Goal: Answer question/provide support: Share knowledge or assist other users

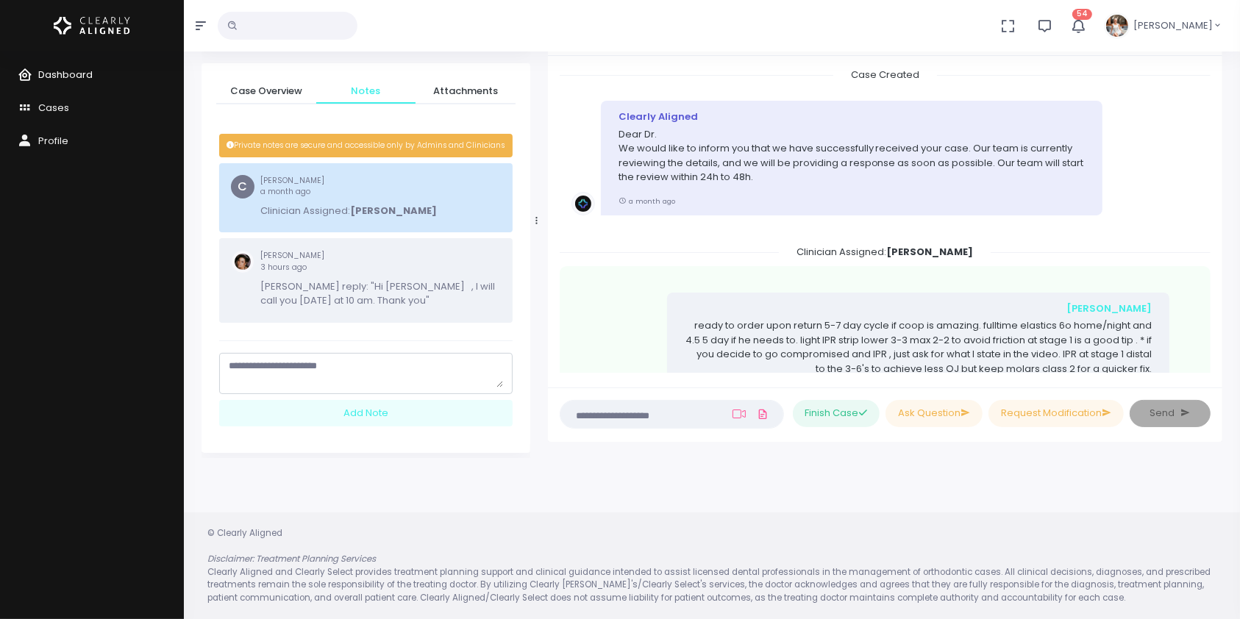
scroll to position [1301, 0]
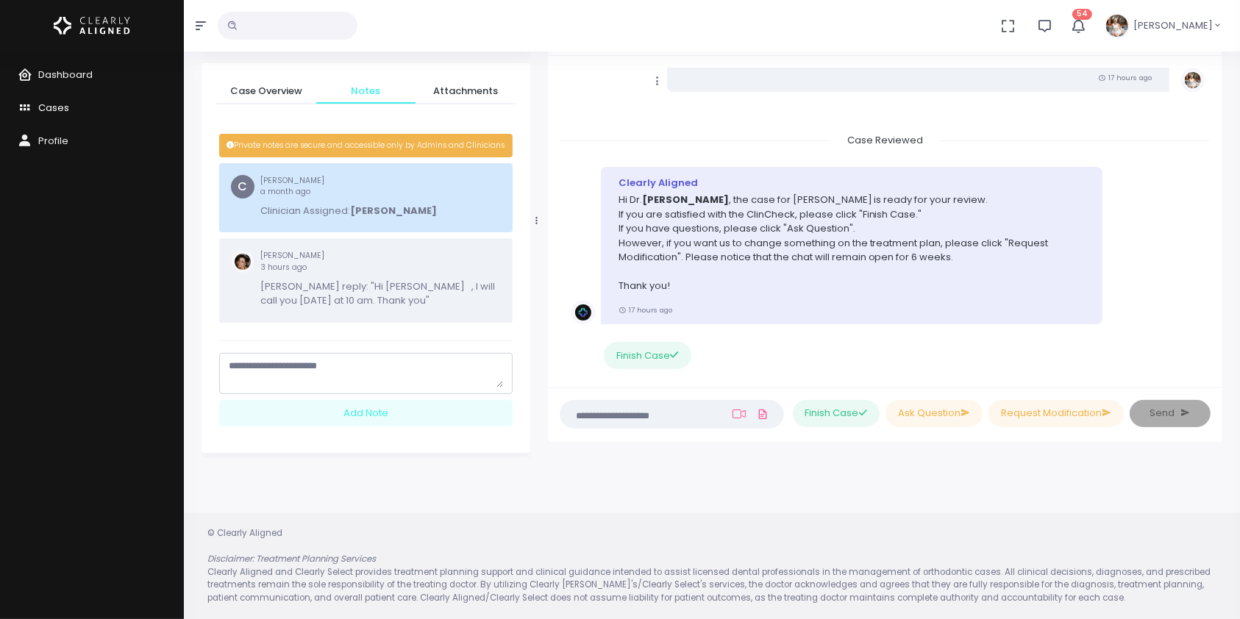
click at [71, 109] on link "Cases" at bounding box center [92, 108] width 184 height 33
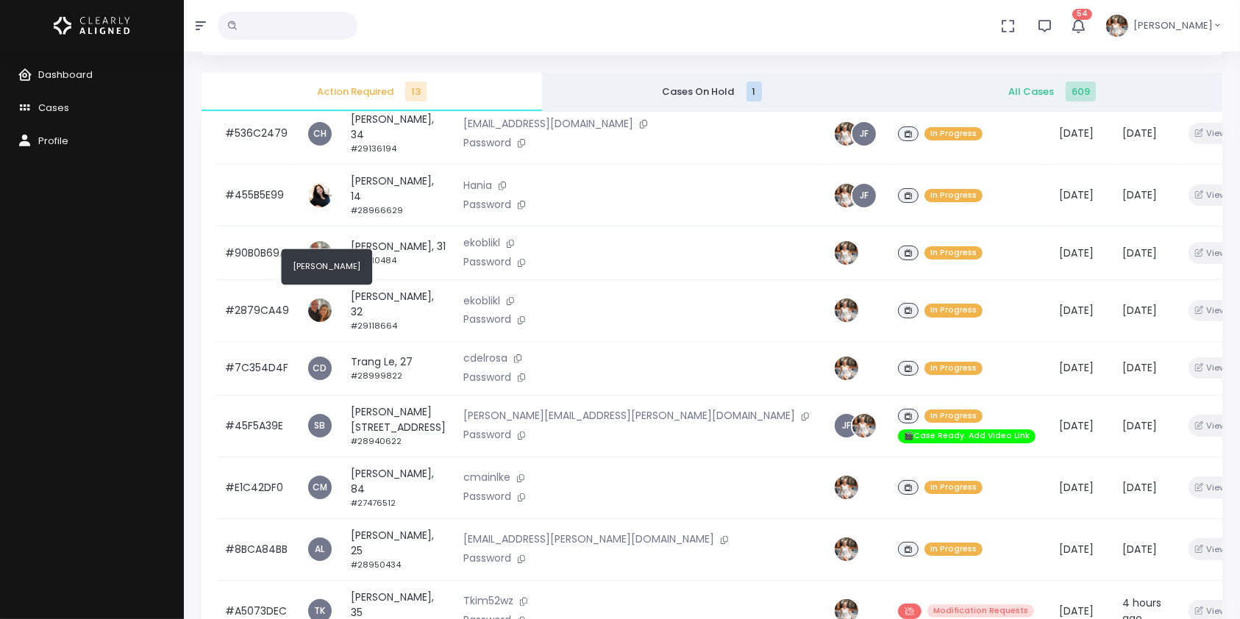
scroll to position [352, 0]
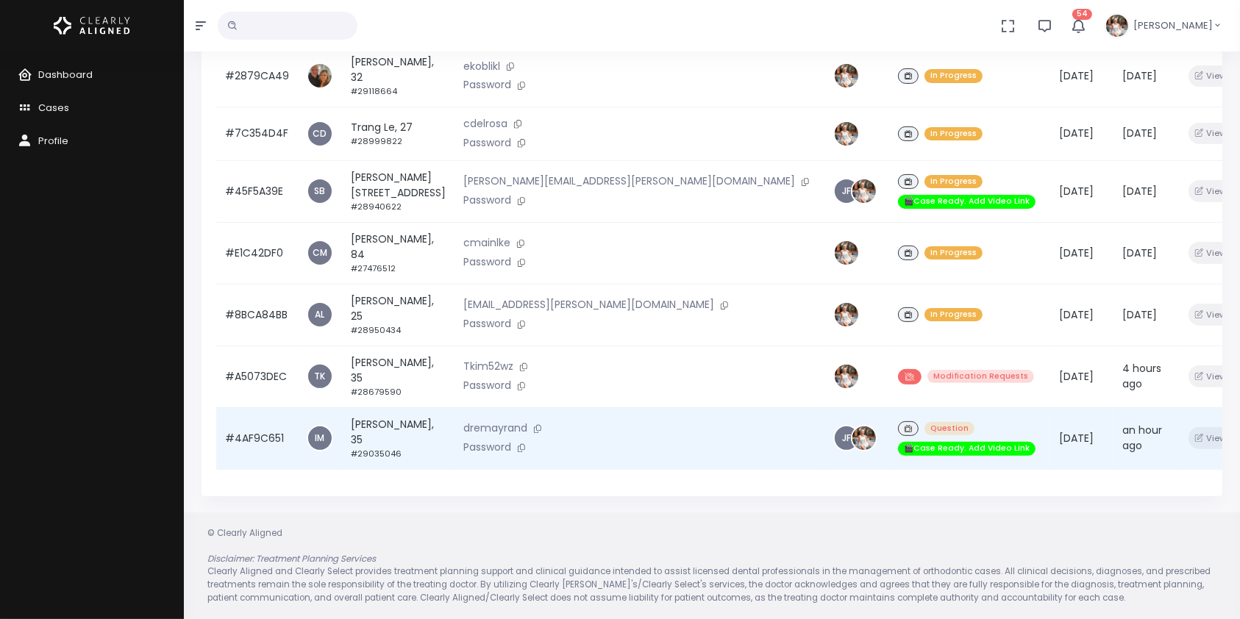
click at [257, 436] on td "#4AF9C651" at bounding box center [257, 438] width 82 height 62
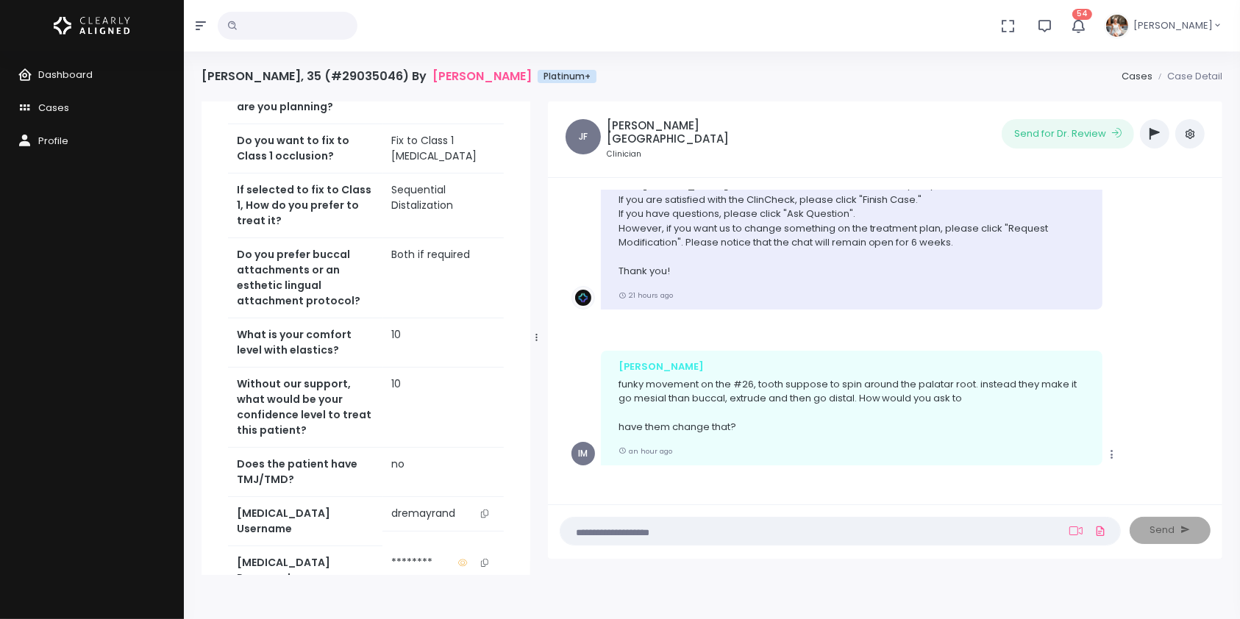
scroll to position [653, 0]
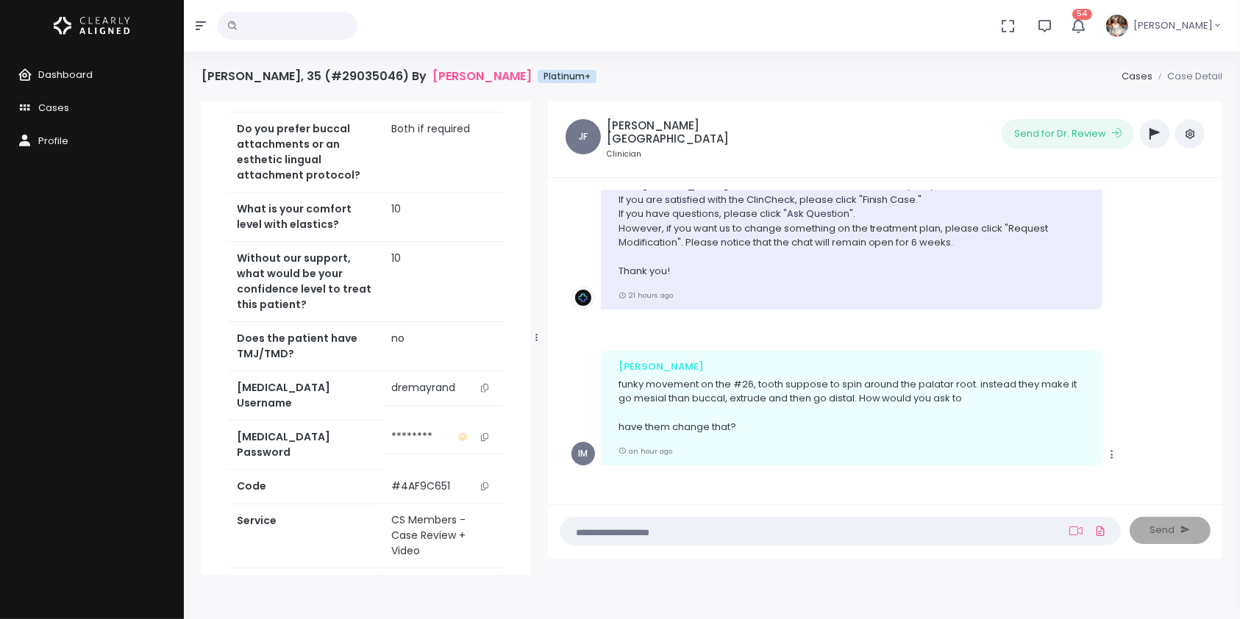
click at [535, 335] on div "IM [PERSON_NAME] Joined [DATE] 🎬Case Ready. Add Video Link Case Overview Notes …" at bounding box center [366, 338] width 346 height 474
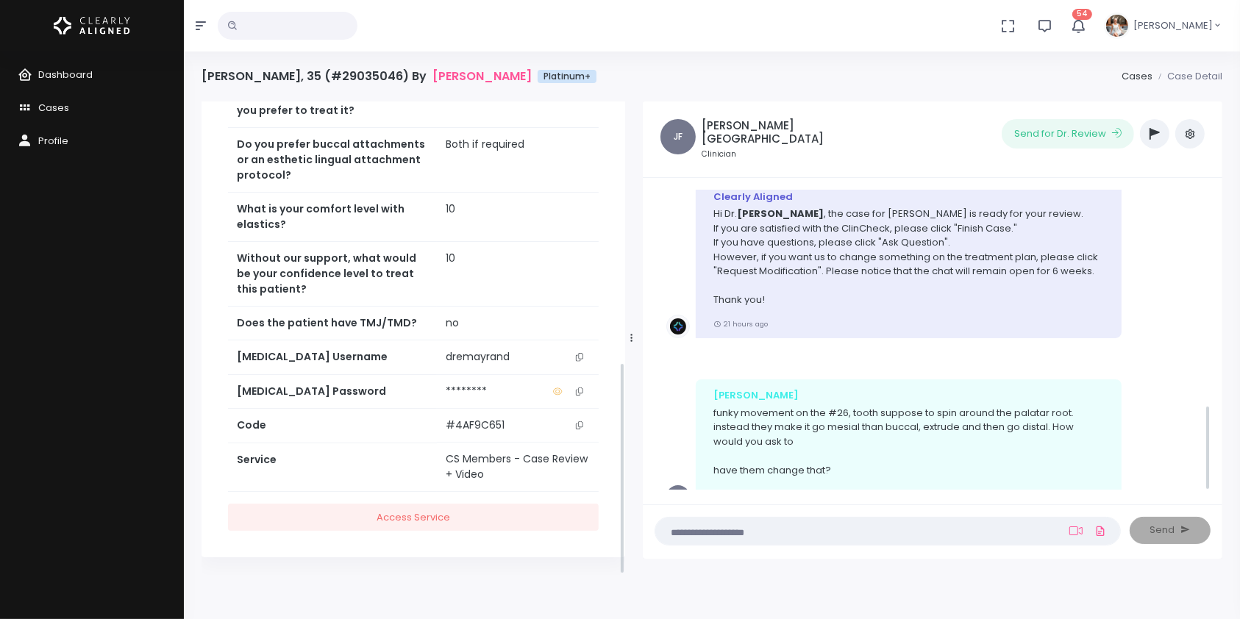
scroll to position [799, 0]
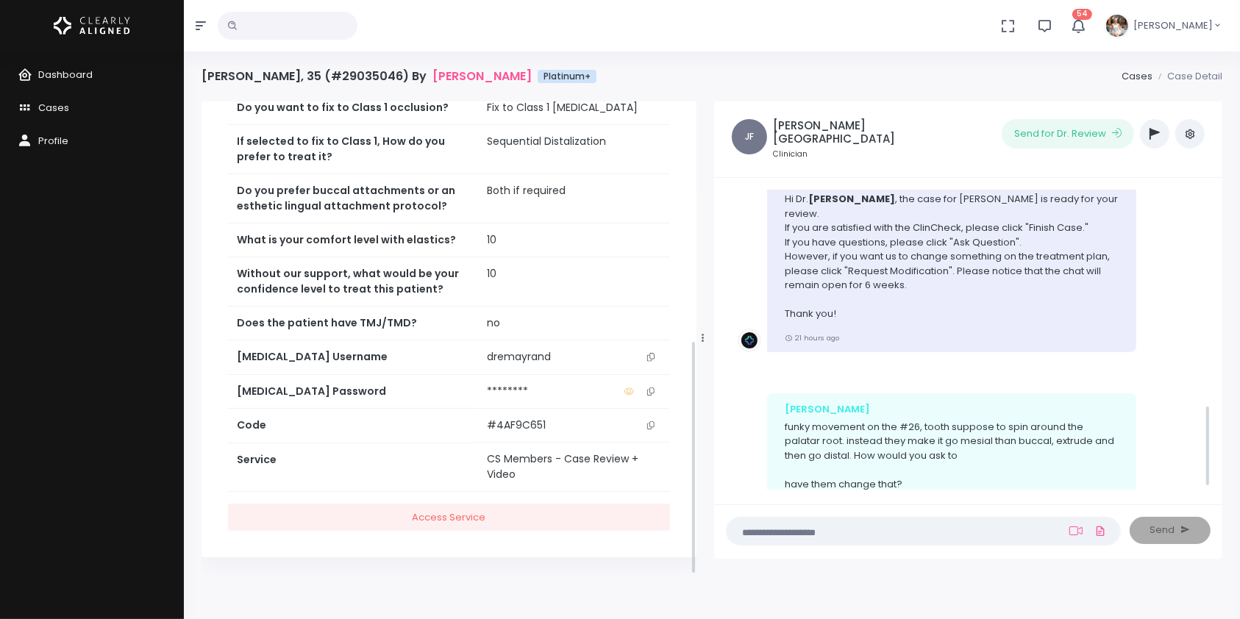
drag, startPoint x: 535, startPoint y: 335, endPoint x: 701, endPoint y: 321, distance: 166.8
click at [701, 321] on div at bounding box center [702, 338] width 7 height 464
click at [655, 352] on button "scrollable content" at bounding box center [651, 356] width 21 height 15
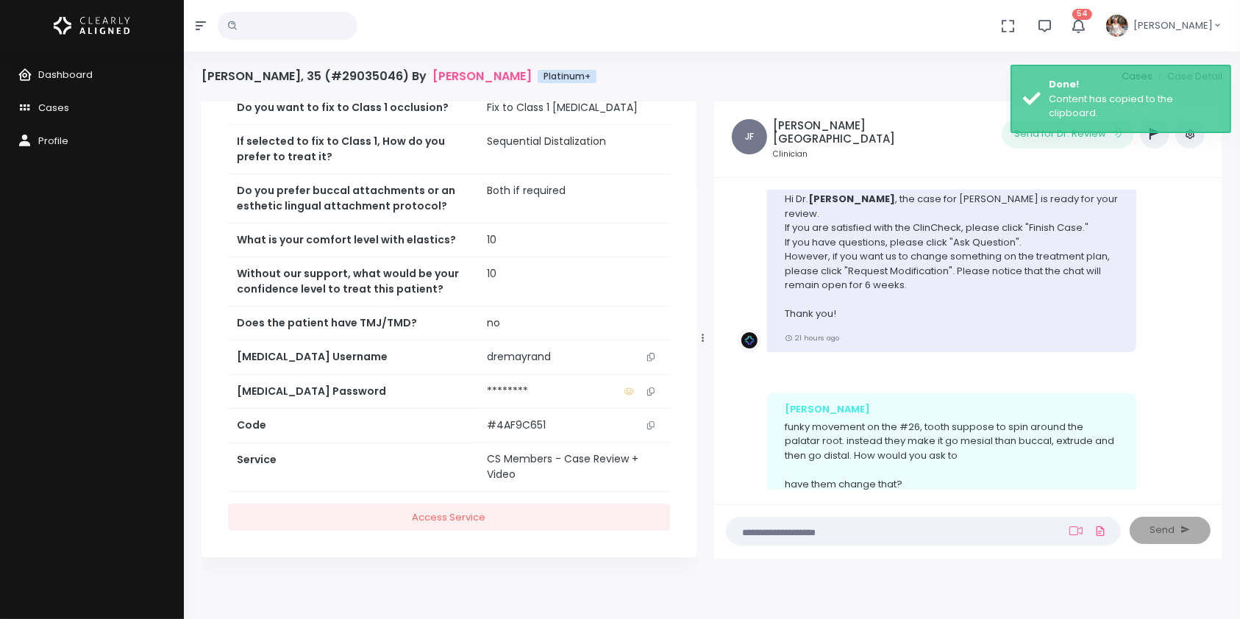
drag, startPoint x: 647, startPoint y: 218, endPoint x: 622, endPoint y: 2, distance: 217.7
click at [640, 36] on div "No data found, change terms and search again... 54 Notifications New Message Ma…" at bounding box center [620, 368] width 1240 height 737
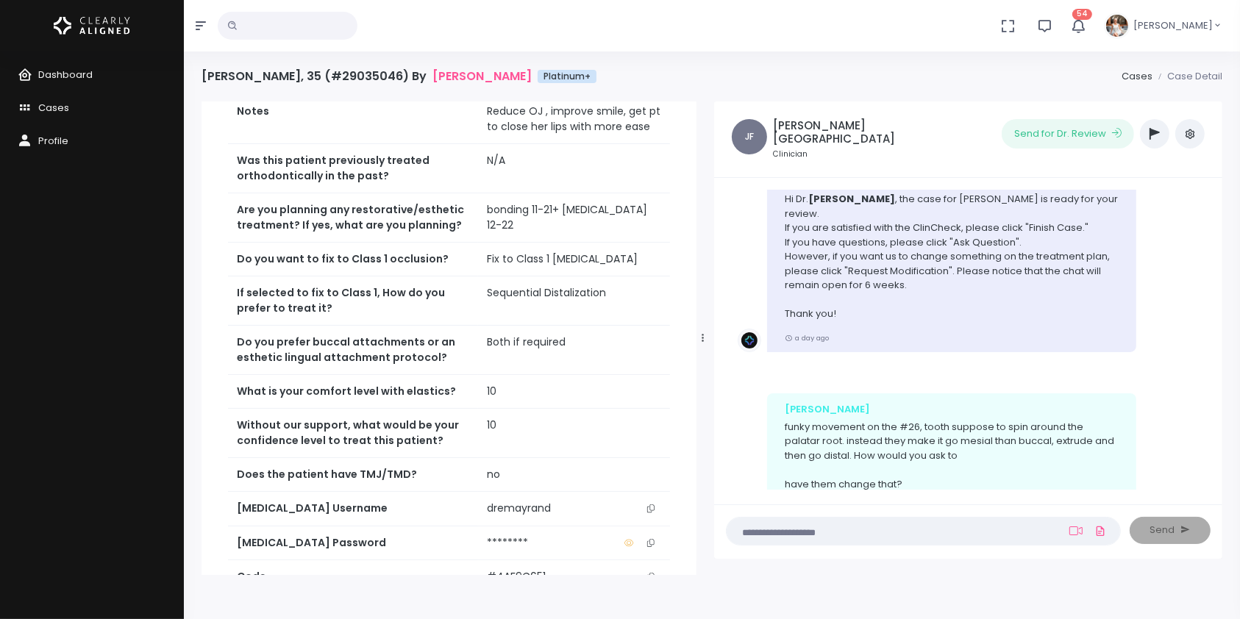
click at [786, 527] on textarea at bounding box center [894, 531] width 318 height 16
click at [811, 532] on textarea at bounding box center [894, 531] width 318 height 16
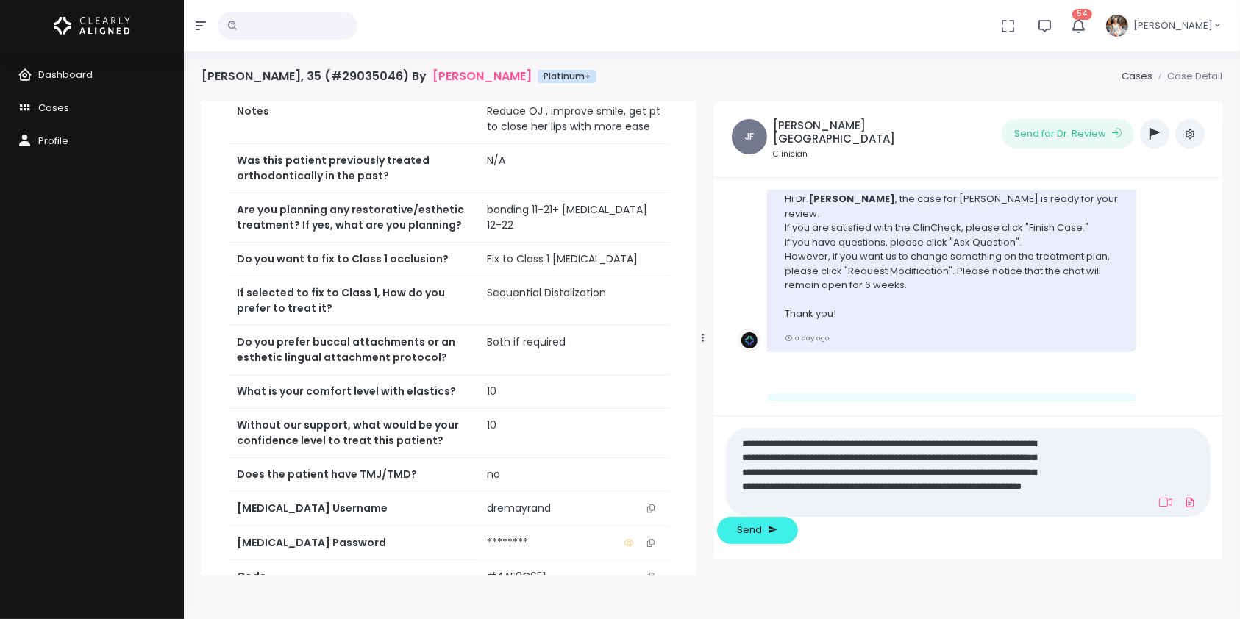
scroll to position [0, 0]
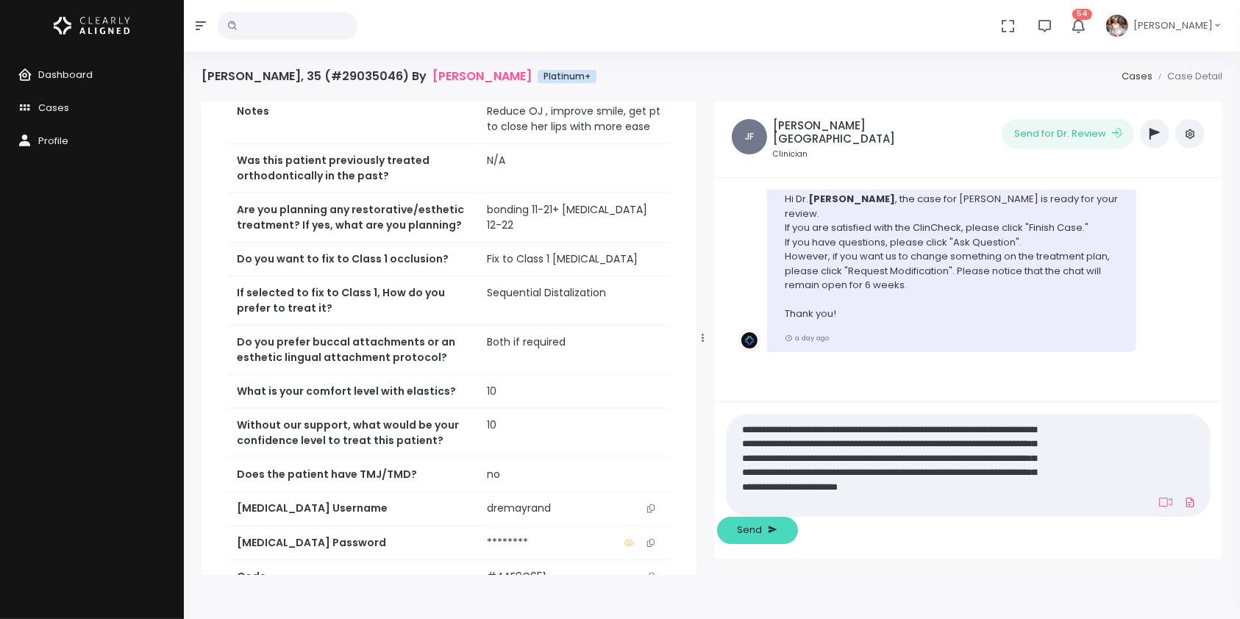
type textarea "**********"
click at [763, 530] on span "Send" at bounding box center [750, 530] width 25 height 15
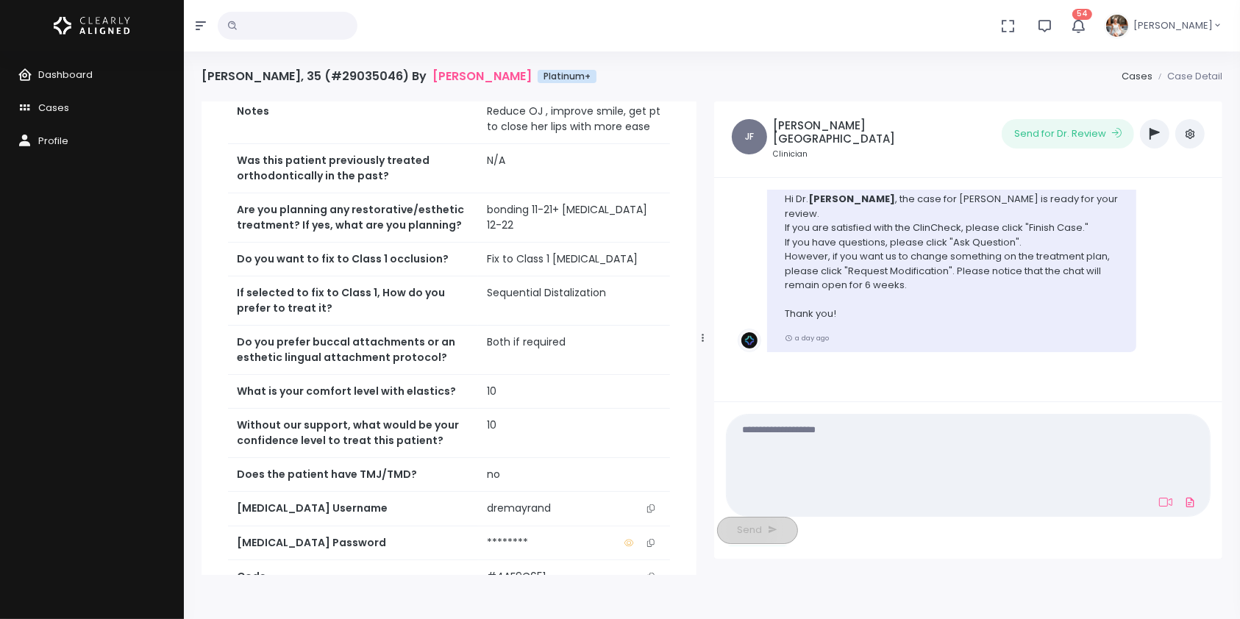
scroll to position [1027, 0]
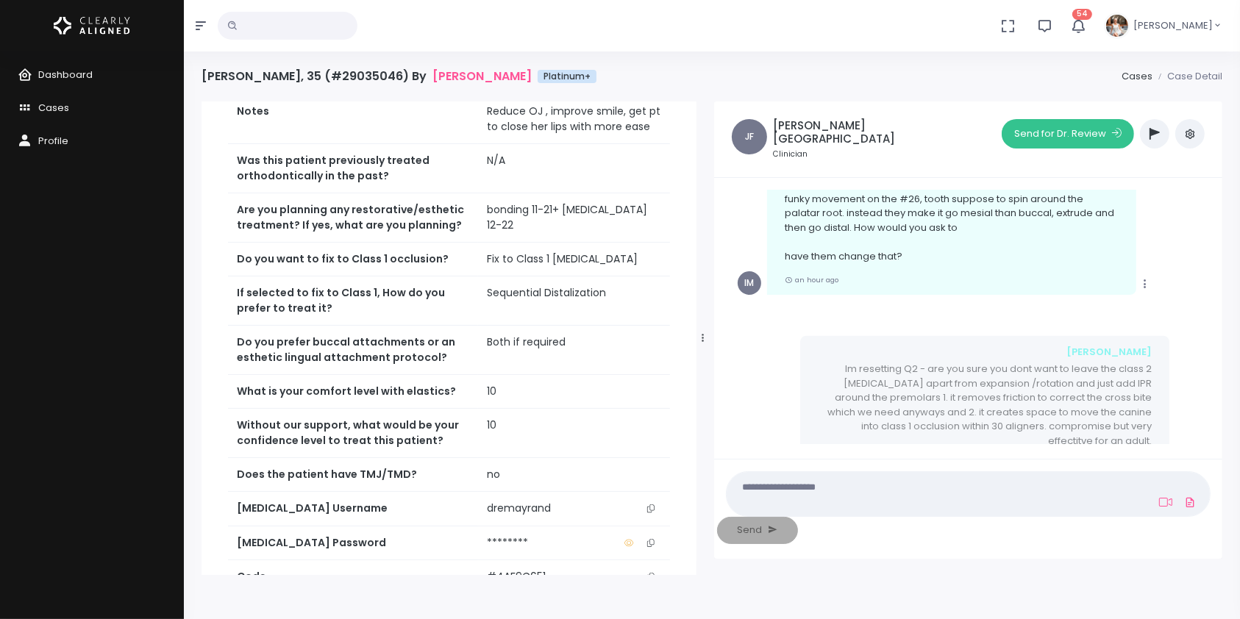
click at [1065, 138] on button "Send for Dr. Review" at bounding box center [1068, 133] width 132 height 29
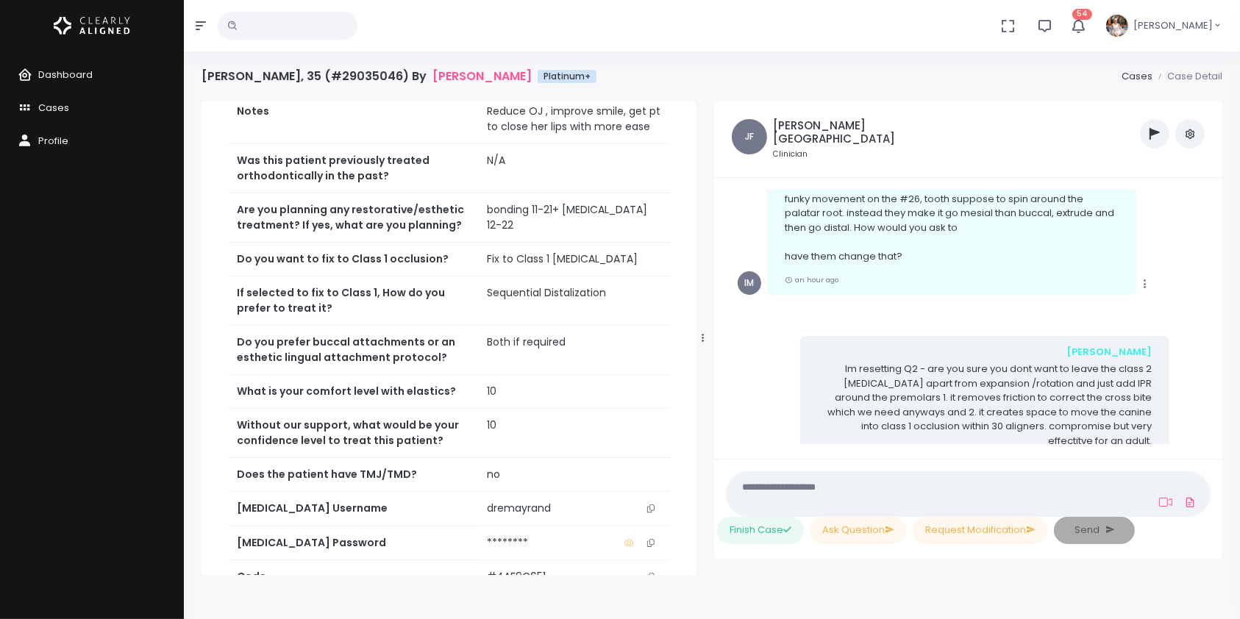
scroll to position [1350, 0]
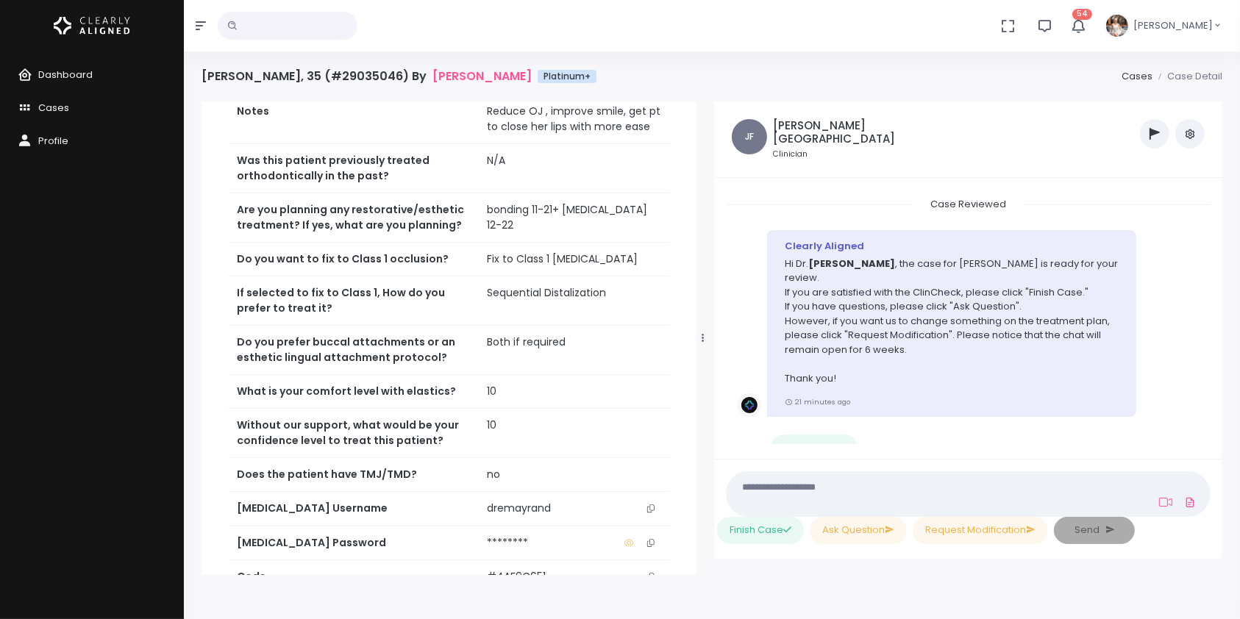
click at [835, 485] on textarea at bounding box center [939, 493] width 408 height 33
click at [1168, 501] on icon at bounding box center [1165, 502] width 13 height 12
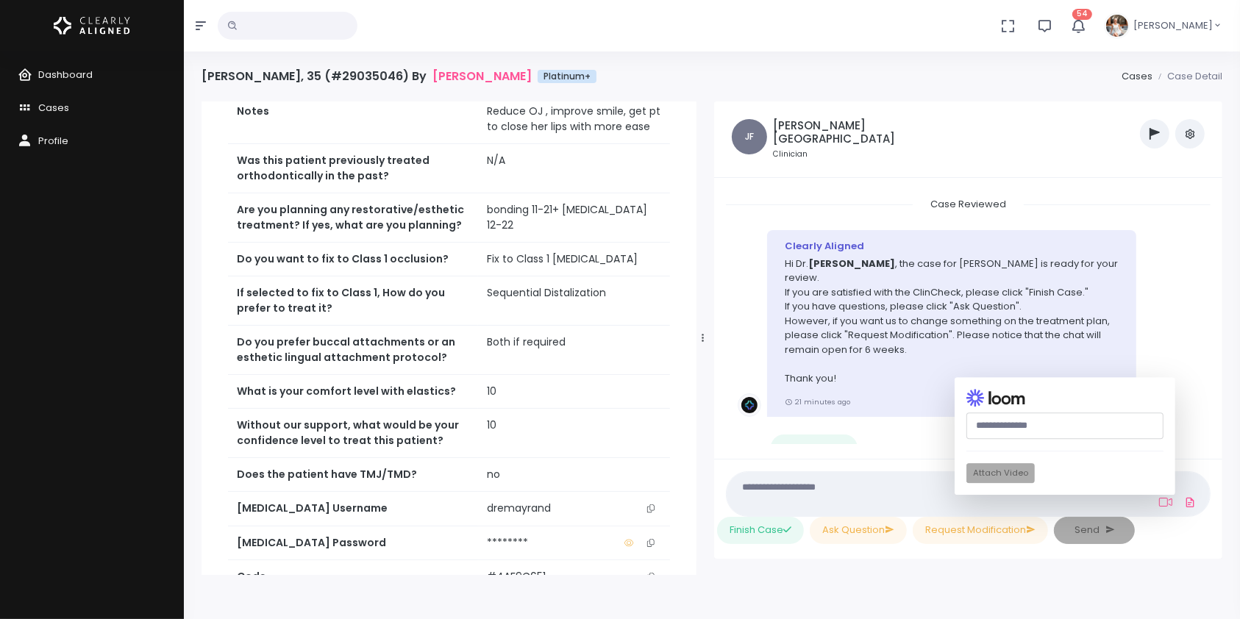
click at [1019, 432] on input "text" at bounding box center [1064, 426] width 197 height 27
paste input "**********"
type input "**********"
click at [1000, 474] on button "Attach Video" at bounding box center [1000, 474] width 68 height 20
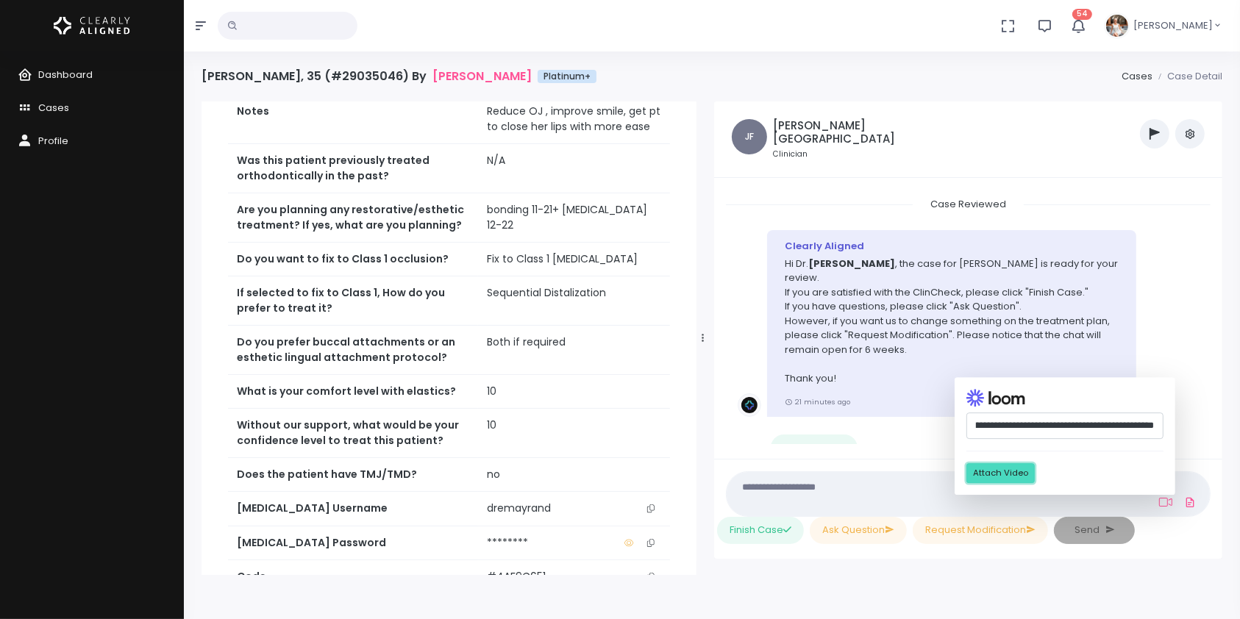
scroll to position [0, 0]
click at [885, 485] on textarea at bounding box center [939, 493] width 408 height 33
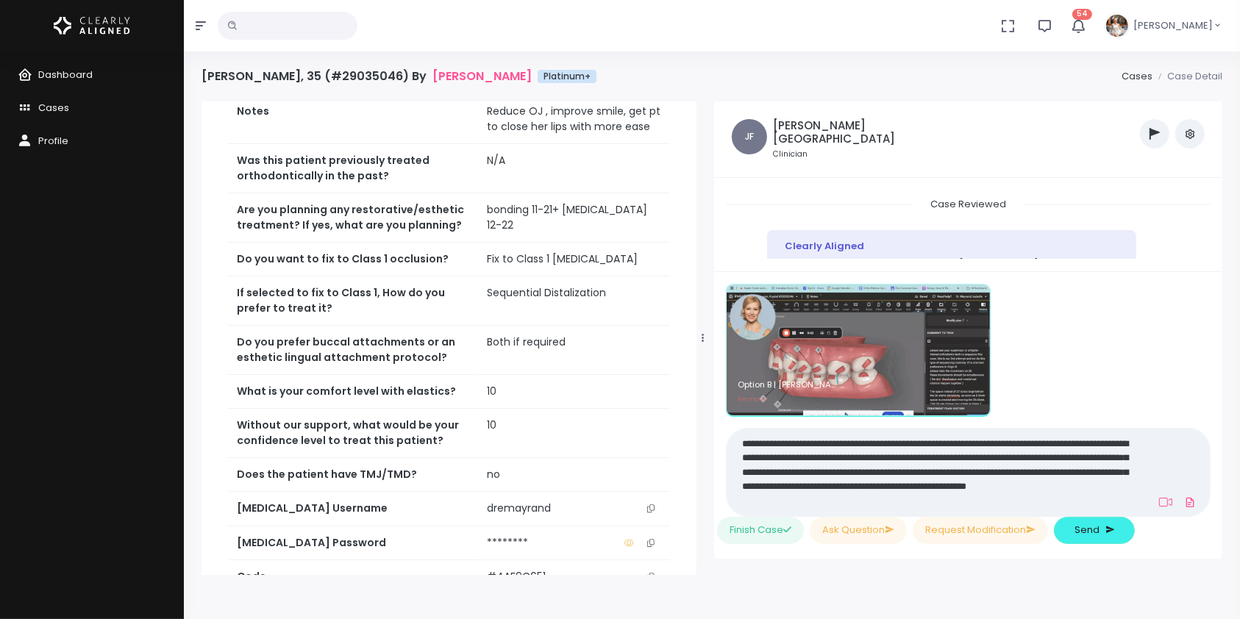
type textarea "**********"
click at [1100, 536] on span "Send" at bounding box center [1087, 530] width 25 height 15
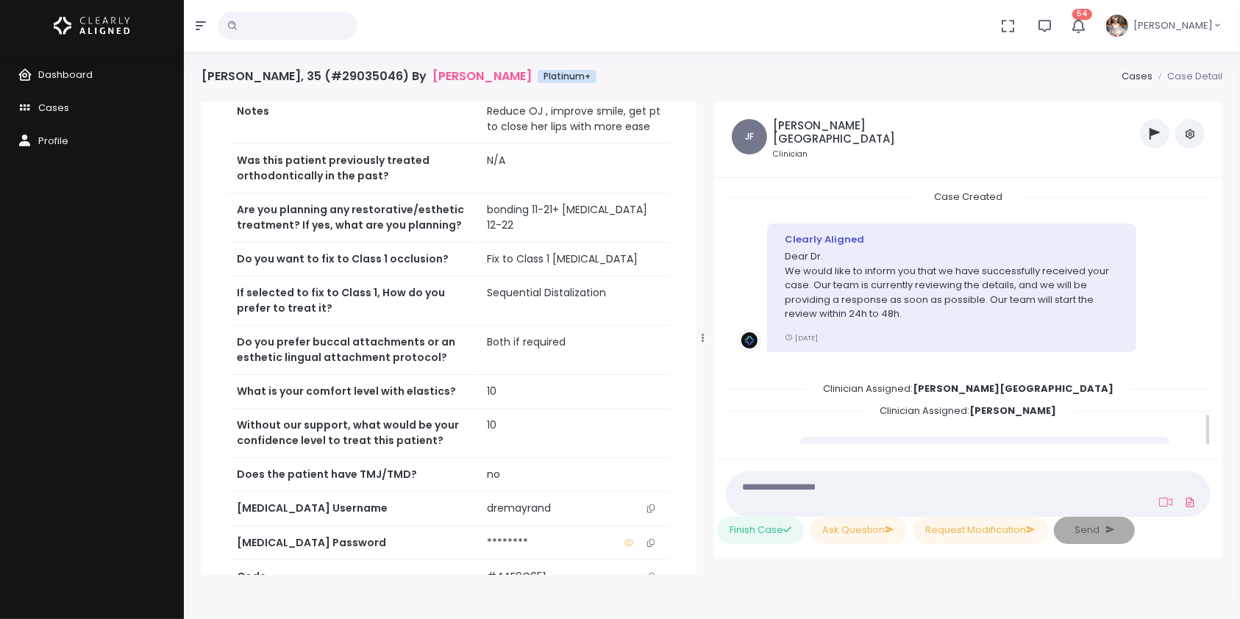
scroll to position [1630, 0]
